Goal: Task Accomplishment & Management: Use online tool/utility

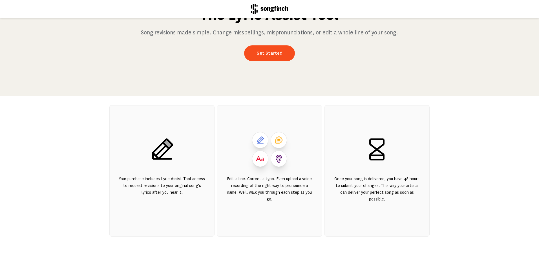
scroll to position [64, 0]
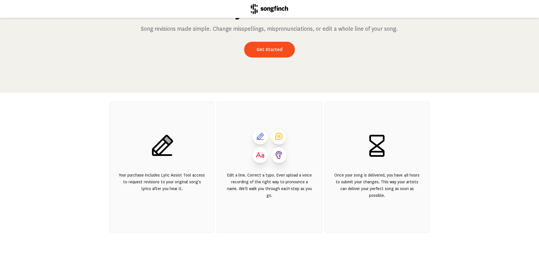
click at [375, 193] on div "Once your song is delivered, you have 48 hours to submit your changes. This way…" at bounding box center [377, 189] width 87 height 34
click at [266, 45] on link "Get Started" at bounding box center [269, 50] width 51 height 16
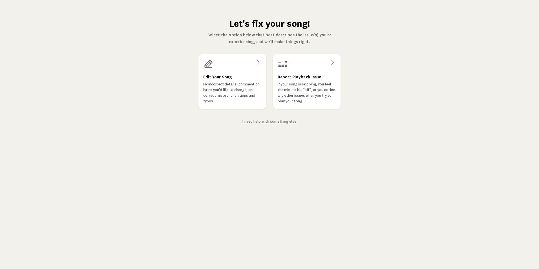
click at [271, 122] on link "I need help with something else" at bounding box center [270, 122] width 54 height 4
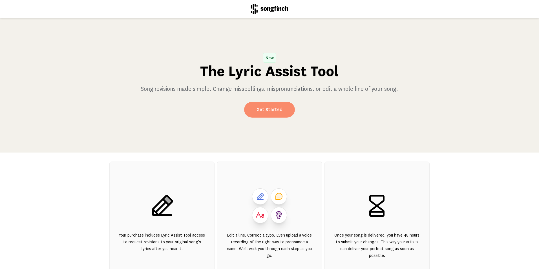
click at [275, 108] on link "Get Started" at bounding box center [269, 110] width 51 height 16
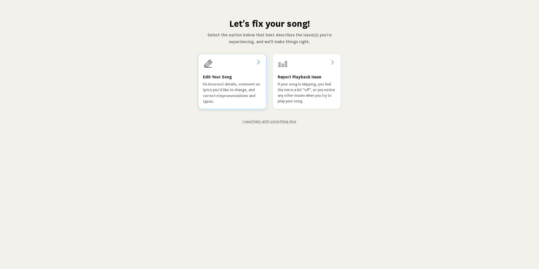
click at [259, 62] on icon at bounding box center [258, 62] width 7 height 7
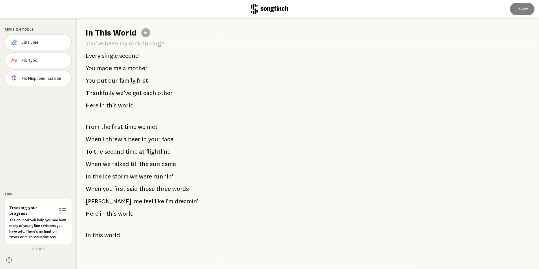
scroll to position [391, 0]
click at [33, 42] on span "Edit Line" at bounding box center [43, 42] width 45 height 6
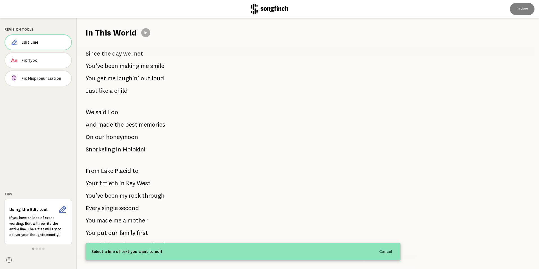
scroll to position [0, 0]
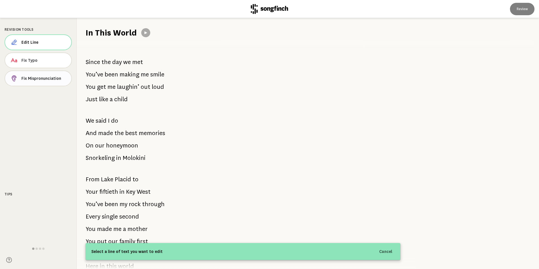
click at [28, 79] on span "Fix Mispronunciation" at bounding box center [43, 79] width 45 height 6
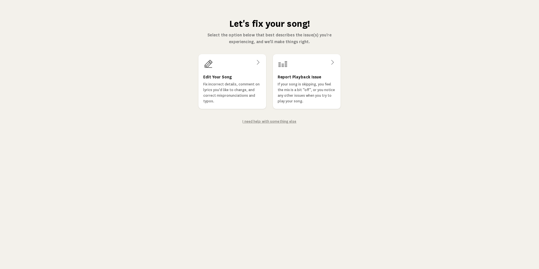
click at [268, 121] on link "I need help with something else" at bounding box center [270, 122] width 54 height 4
